Goal: Navigation & Orientation: Find specific page/section

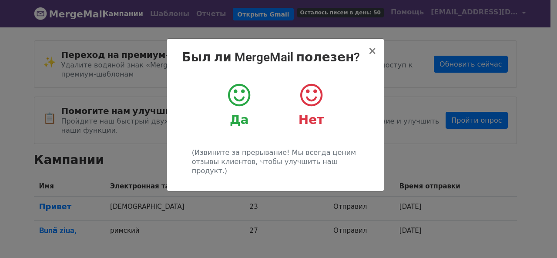
click at [368, 51] on h2 "Был ли MergeMail полезен?" at bounding box center [275, 57] width 203 height 15
click at [373, 52] on font "×" at bounding box center [372, 51] width 9 height 12
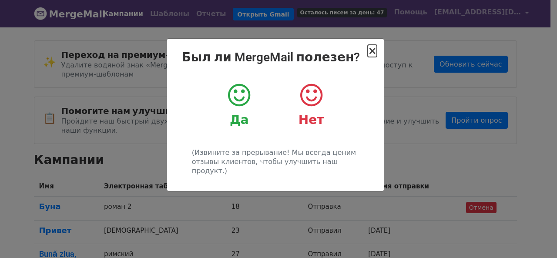
click at [373, 47] on font "×" at bounding box center [372, 51] width 9 height 12
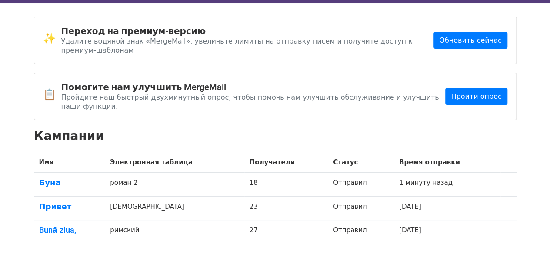
scroll to position [43, 0]
